Goal: Transaction & Acquisition: Purchase product/service

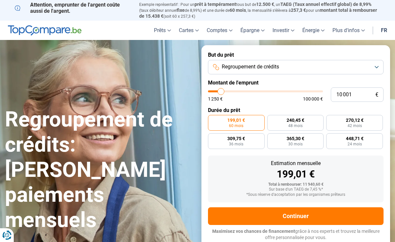
type input "47 750"
type input "47750"
click at [262, 92] on input "range" at bounding box center [265, 91] width 115 height 2
radio input "false"
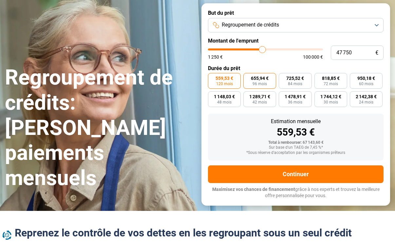
scroll to position [49, 0]
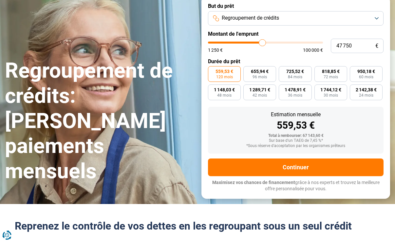
type input "52 500"
type input "52500"
click at [267, 44] on input "range" at bounding box center [265, 43] width 115 height 2
type input "47 000"
type input "47000"
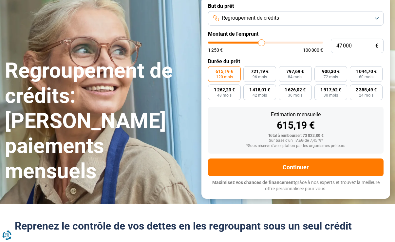
click at [261, 44] on input "range" at bounding box center [265, 43] width 115 height 2
click at [265, 44] on input "range" at bounding box center [265, 43] width 115 height 2
type input "48 250"
type input "48250"
type input "49 250"
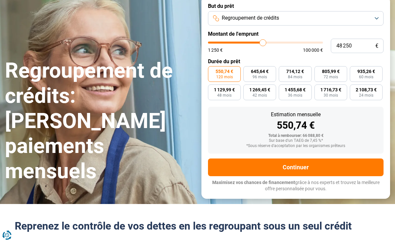
type input "49250"
type input "50 000"
type input "50000"
type input "51 250"
drag, startPoint x: 263, startPoint y: 53, endPoint x: 269, endPoint y: 51, distance: 6.4
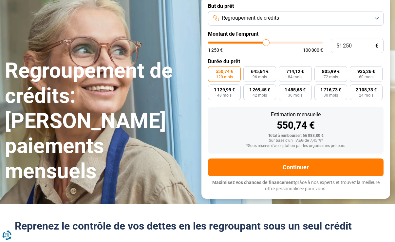
type input "52500"
click at [267, 44] on input "range" at bounding box center [265, 43] width 115 height 2
type input "54 500"
type input "54500"
type input "54 250"
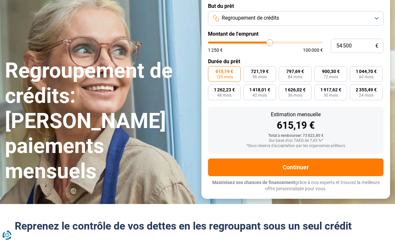
type input "54250"
type input "53 500"
type input "53500"
type input "53 250"
type input "53250"
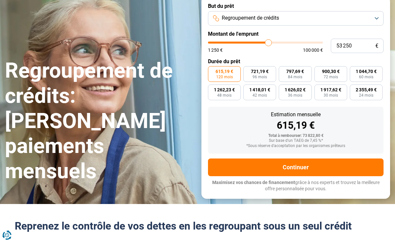
type input "52 250"
type input "52250"
type input "52 000"
type input "52000"
type input "50 750"
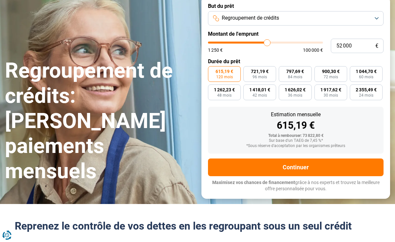
type input "50750"
type input "50 000"
drag, startPoint x: 269, startPoint y: 51, endPoint x: 264, endPoint y: 50, distance: 4.6
type input "50000"
click at [264, 44] on input "range" at bounding box center [265, 43] width 115 height 2
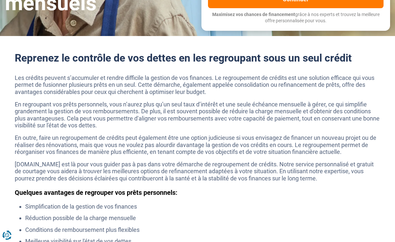
scroll to position [81, 0]
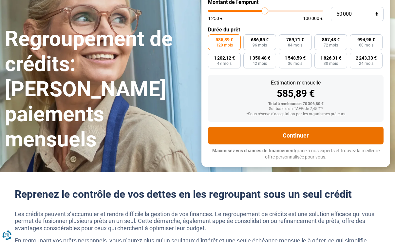
click at [294, 144] on button "Continuer" at bounding box center [295, 136] width 175 height 18
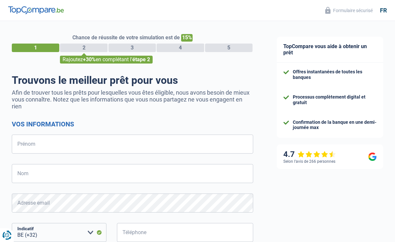
select select "32"
